Goal: Task Accomplishment & Management: Complete application form

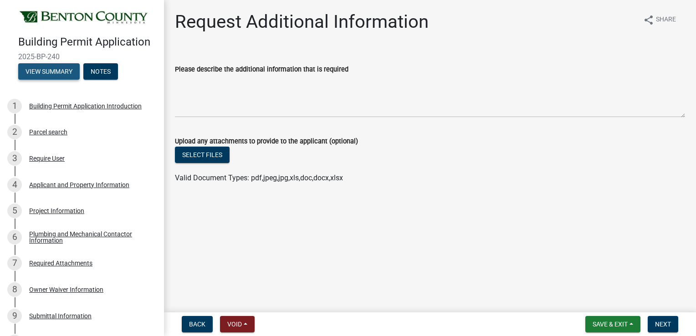
click at [57, 80] on button "View Summary" at bounding box center [48, 71] width 61 height 16
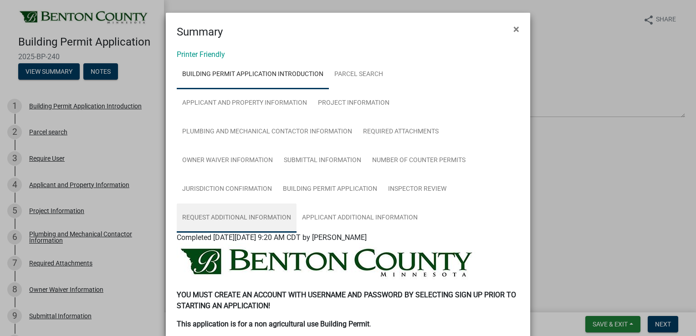
click at [246, 212] on link "Request Additional Information" at bounding box center [237, 217] width 120 height 29
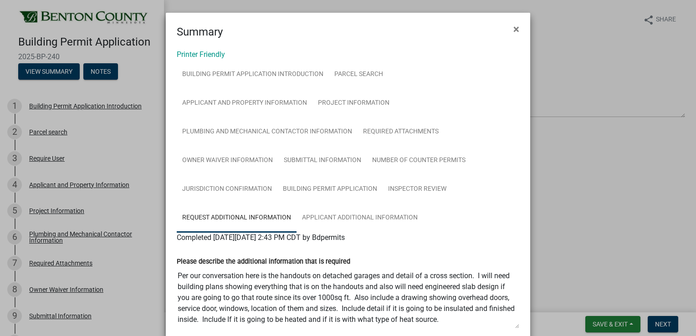
scroll to position [94, 0]
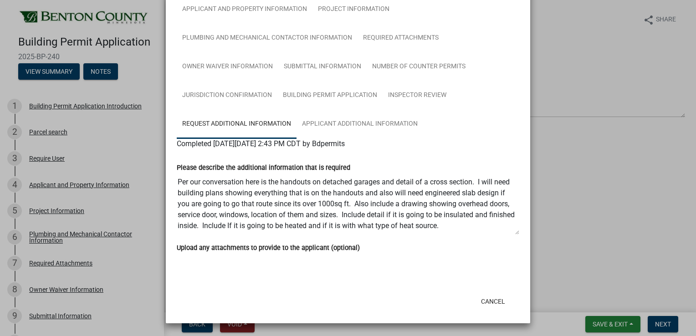
drag, startPoint x: 175, startPoint y: 182, endPoint x: 451, endPoint y: 230, distance: 280.4
click at [451, 230] on textarea "Per our conversation here is the handouts on detached garages and detail of a c…" at bounding box center [348, 204] width 342 height 62
drag, startPoint x: 451, startPoint y: 230, endPoint x: 417, endPoint y: 226, distance: 33.9
click at [120, 254] on ngb-modal-window "Summary × Printer Friendly Building Permit Application Introduction Parcel sear…" at bounding box center [348, 168] width 696 height 336
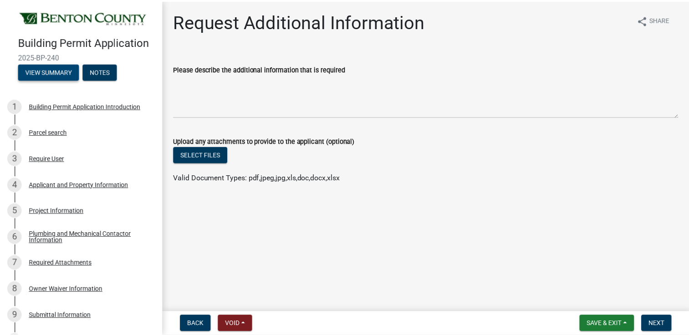
scroll to position [253, 0]
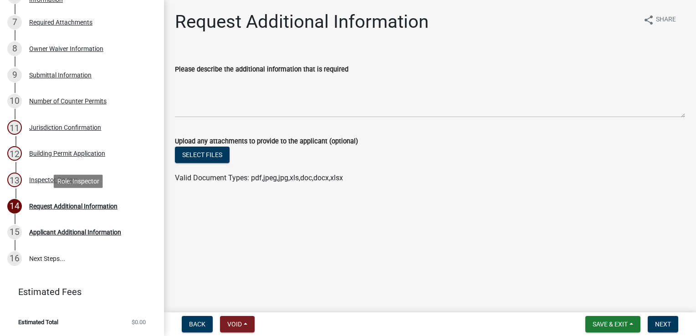
click at [76, 210] on div "14 Request Additional Information" at bounding box center [78, 206] width 142 height 15
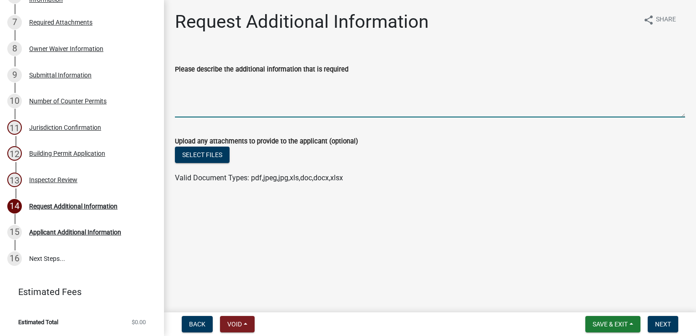
click at [217, 92] on textarea "Please describe the additional information that is required" at bounding box center [430, 96] width 510 height 43
paste textarea "Per our conversation here is the handouts on detached garages and detail of a c…"
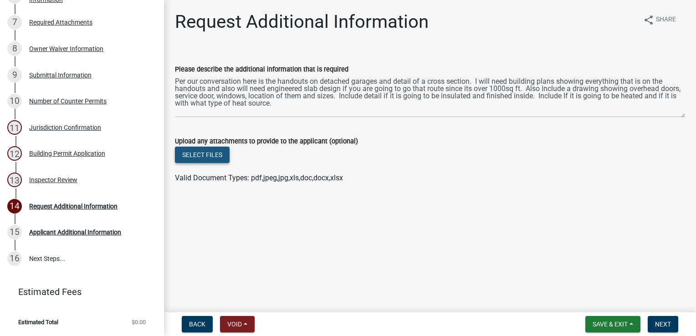
click at [203, 156] on button "Select files" at bounding box center [202, 155] width 55 height 16
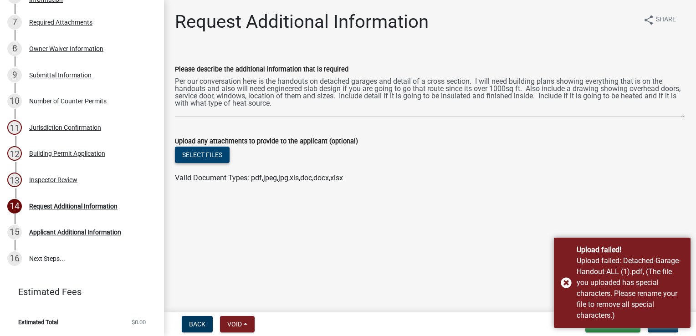
click at [213, 158] on button "Select files" at bounding box center [202, 155] width 55 height 16
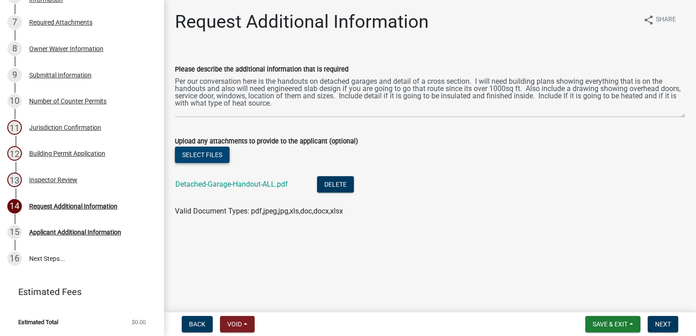
click at [202, 158] on button "Select files" at bounding box center [202, 155] width 55 height 16
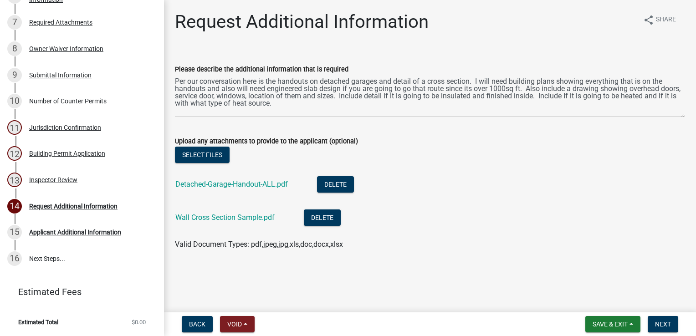
click at [219, 218] on link "Wall Cross Section Sample.pdf" at bounding box center [224, 217] width 99 height 9
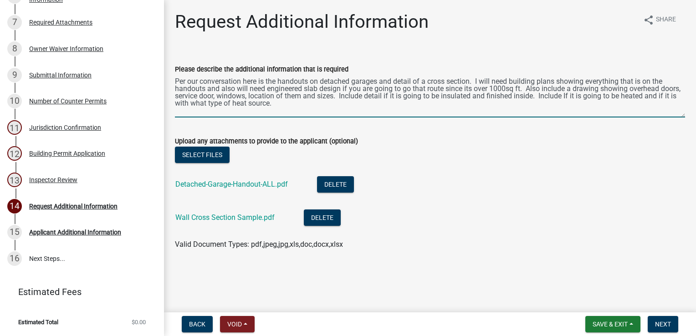
click at [522, 90] on textarea "Per our conversation here is the handouts on detached garages and detail of a c…" at bounding box center [430, 96] width 510 height 43
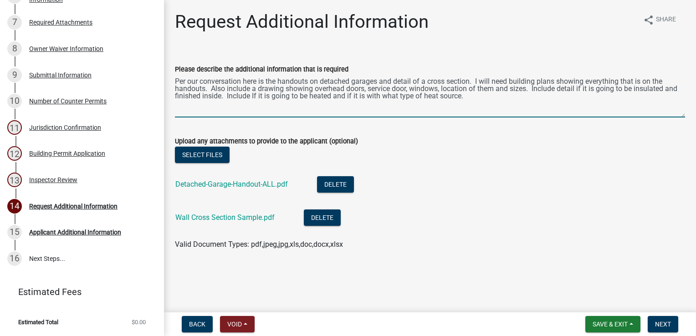
type textarea "Per our conversation here is the handouts on detached garages and detail of a c…"
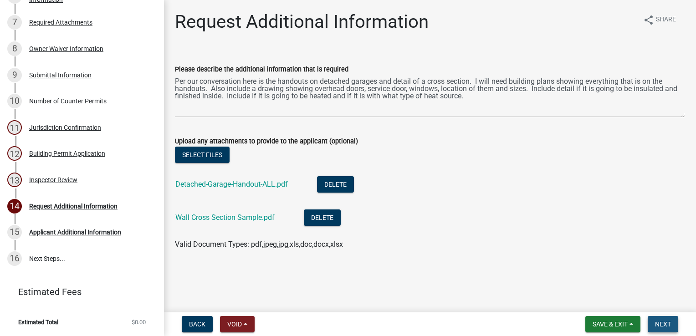
click at [659, 323] on span "Next" at bounding box center [663, 323] width 16 height 7
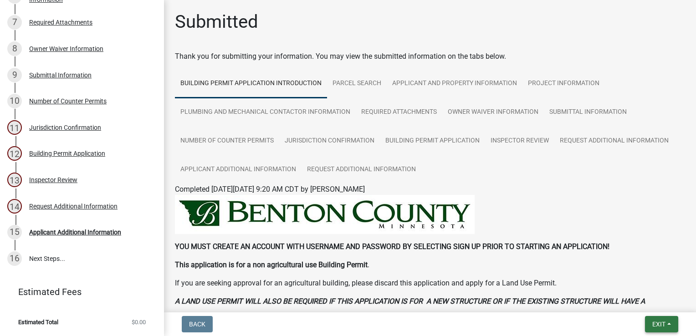
click at [666, 324] on button "Exit" at bounding box center [661, 324] width 33 height 16
click at [636, 306] on button "Save & Exit" at bounding box center [641, 301] width 73 height 22
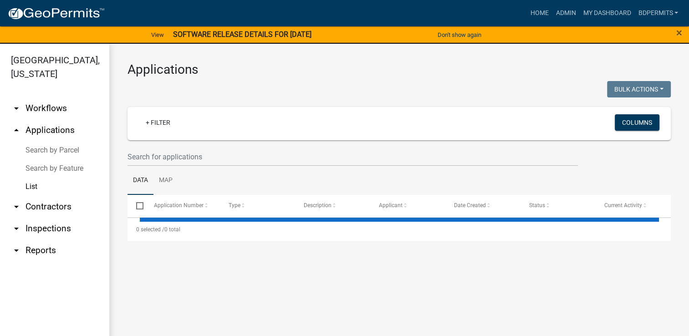
select select "3: 100"
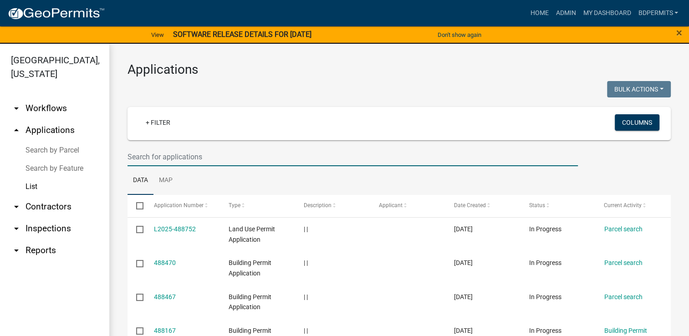
click at [209, 158] on input "text" at bounding box center [352, 156] width 450 height 19
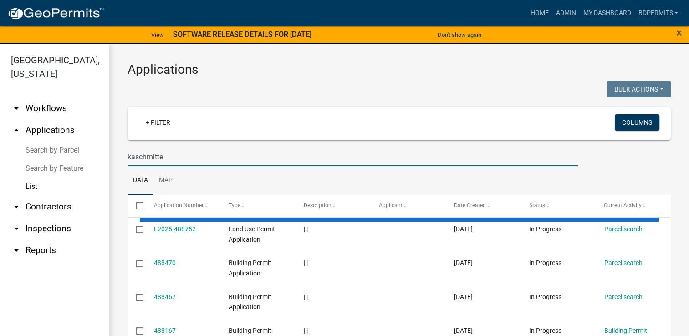
type input "[PERSON_NAME]"
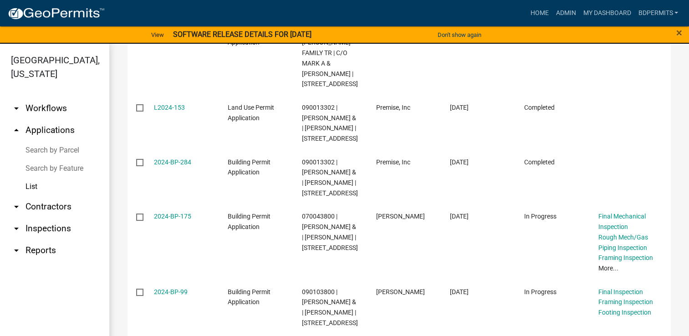
scroll to position [308, 0]
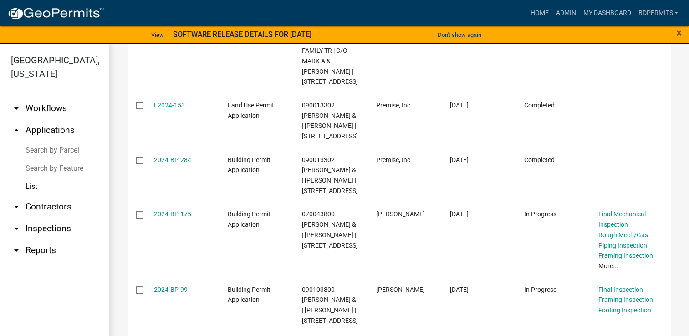
click at [169, 163] on link "2024-BP-284" at bounding box center [172, 159] width 37 height 7
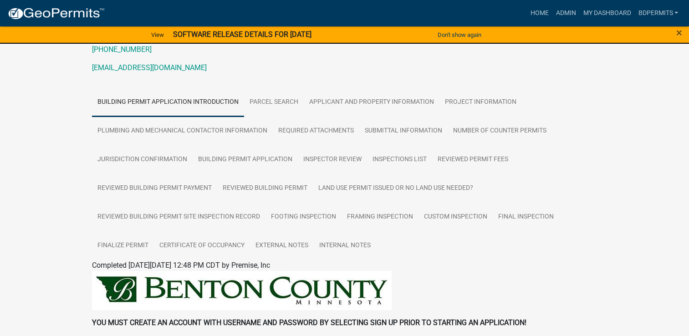
scroll to position [131, 0]
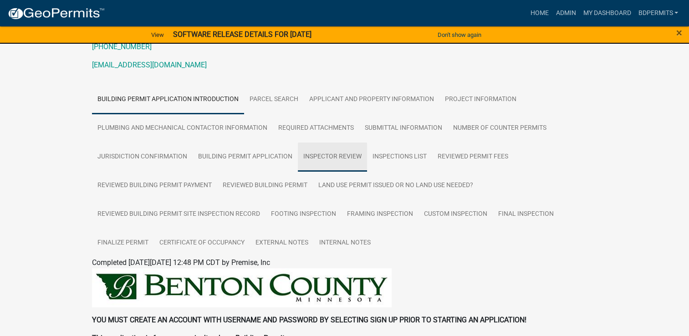
click at [318, 157] on link "Inspector Review" at bounding box center [332, 156] width 69 height 29
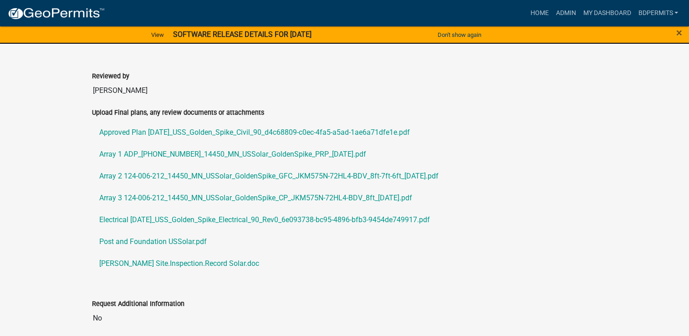
scroll to position [724, 0]
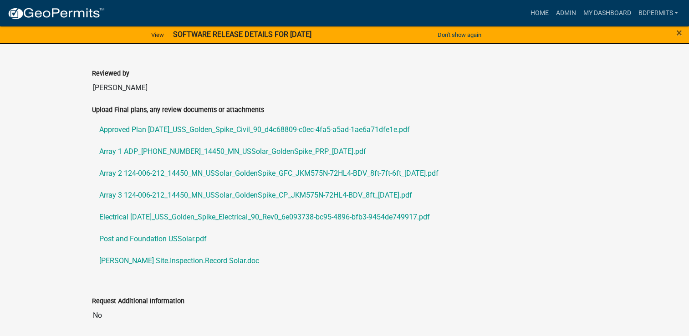
click at [182, 241] on link "Post and Foundation USSolar.pdf" at bounding box center [344, 239] width 505 height 22
click at [181, 152] on link "Array 1 ADP_[PHONE_NUMBER]_14450_MN_USSolar_GoldenSpike_PRP_[DATE].pdf" at bounding box center [344, 152] width 505 height 22
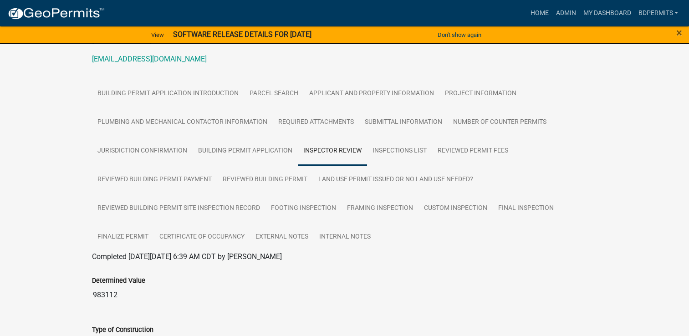
scroll to position [137, 0]
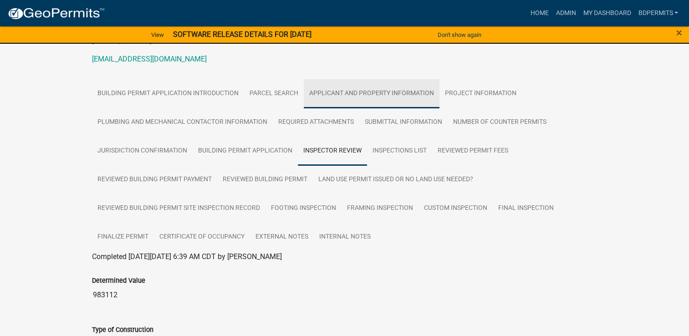
click at [378, 93] on link "Applicant and Property Information" at bounding box center [372, 93] width 136 height 29
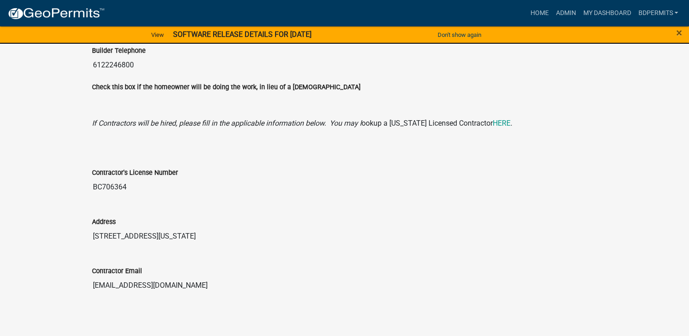
scroll to position [1188, 0]
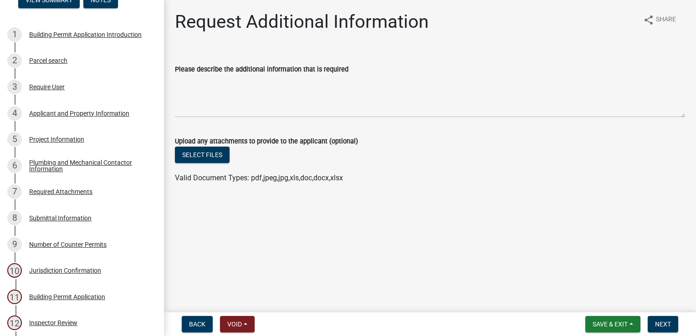
scroll to position [68, 0]
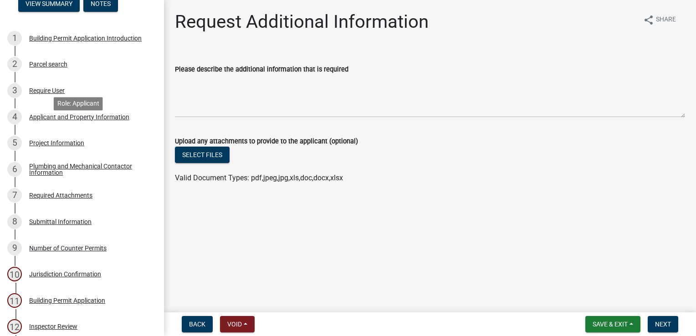
click at [103, 120] on div "Applicant and Property Information" at bounding box center [79, 117] width 100 height 6
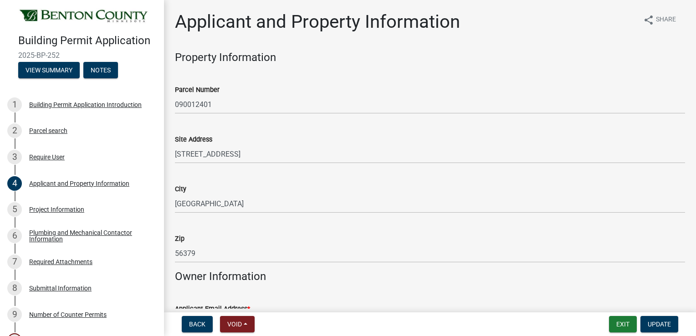
scroll to position [0, 0]
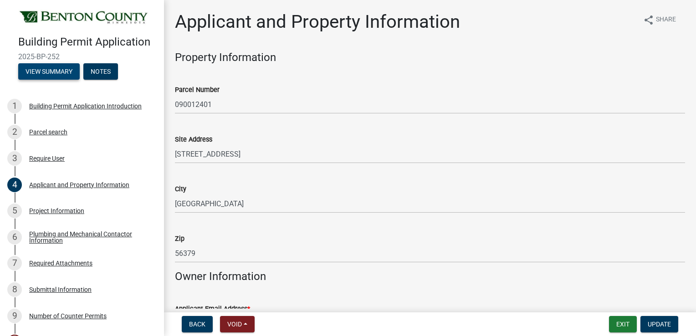
click at [44, 80] on button "View Summary" at bounding box center [48, 71] width 61 height 16
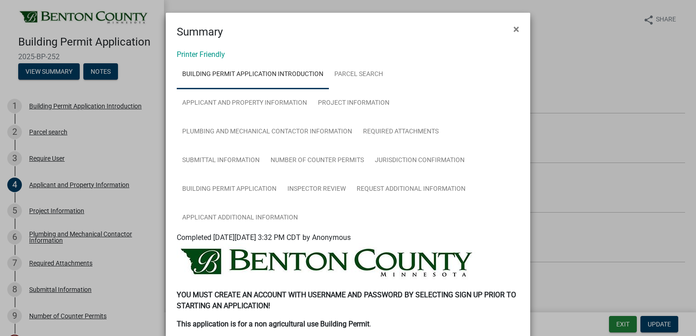
click at [229, 217] on link "Applicant Additional Information" at bounding box center [240, 217] width 127 height 29
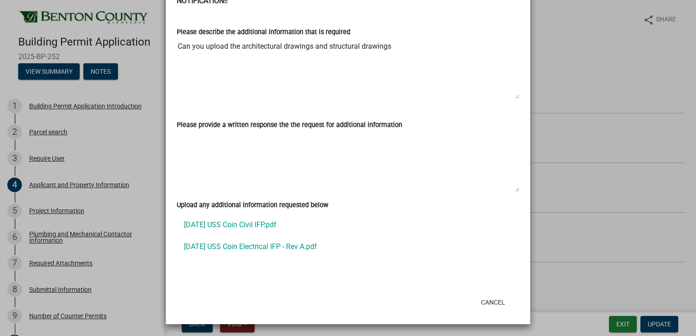
scroll to position [259, 0]
click at [229, 229] on link "[DATE] USS Coin Civil IFP.pdf" at bounding box center [348, 224] width 342 height 22
drag, startPoint x: 386, startPoint y: 43, endPoint x: 166, endPoint y: 33, distance: 220.6
click at [170, 33] on div "Please describe the additional information that is required Can you upload the …" at bounding box center [348, 59] width 356 height 93
click at [68, 270] on ngb-modal-window "Summary × Printer Friendly Building Permit Application Introduction Parcel sear…" at bounding box center [348, 168] width 696 height 336
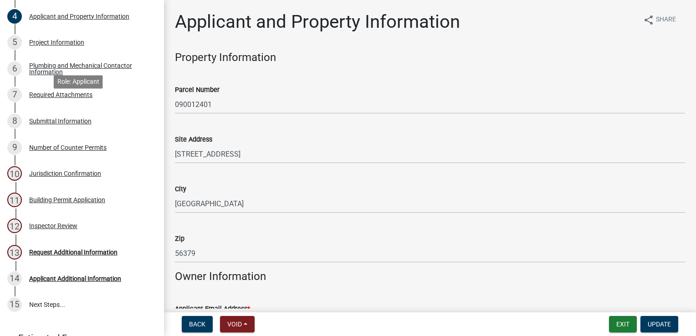
scroll to position [184, 0]
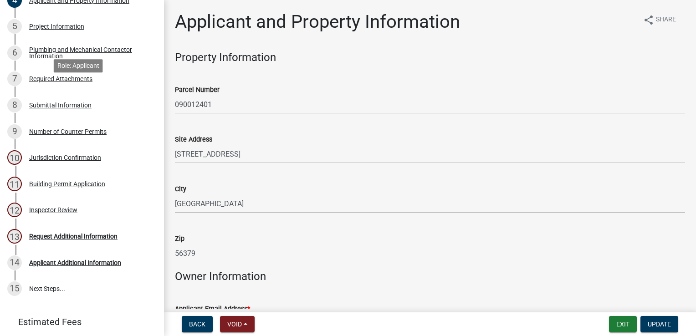
click at [44, 244] on div "13 Request Additional Information" at bounding box center [78, 236] width 142 height 15
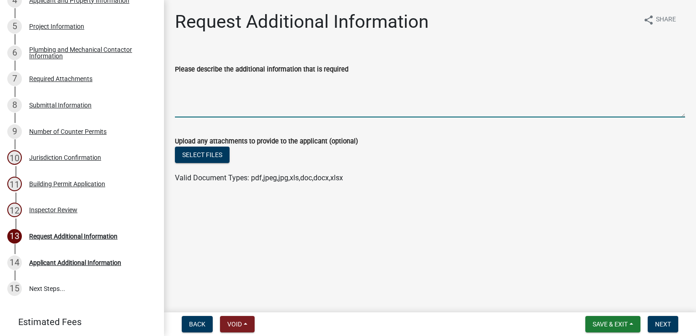
click at [195, 78] on textarea "Please describe the additional information that is required" at bounding box center [430, 96] width 510 height 43
paste textarea "Can you upload the architectural drawings and structural drawings"
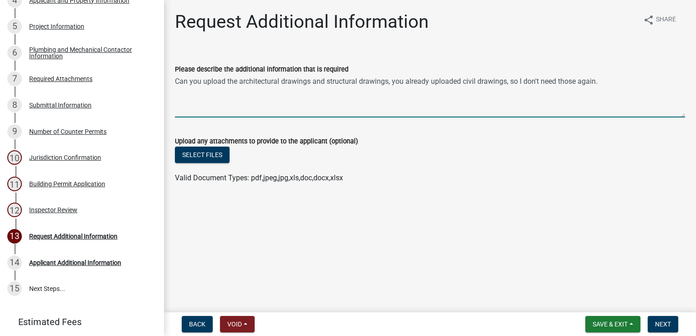
type textarea "Can you upload the architectural drawings and structural drawings, you already …"
click at [660, 322] on span "Next" at bounding box center [663, 323] width 16 height 7
